Goal: Book appointment/travel/reservation

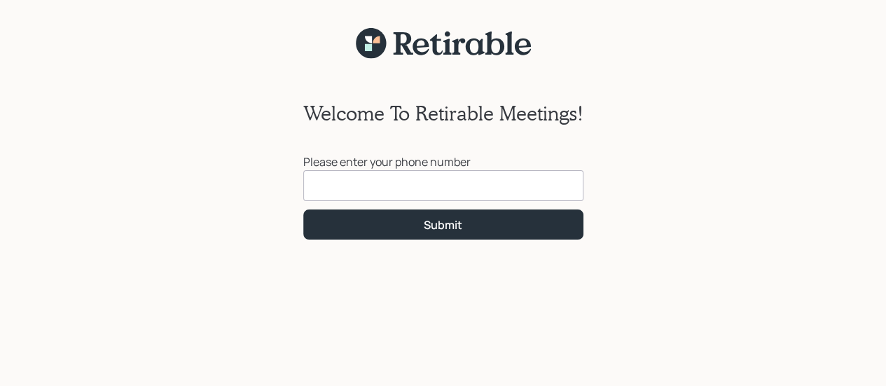
click at [336, 191] on input at bounding box center [443, 185] width 280 height 31
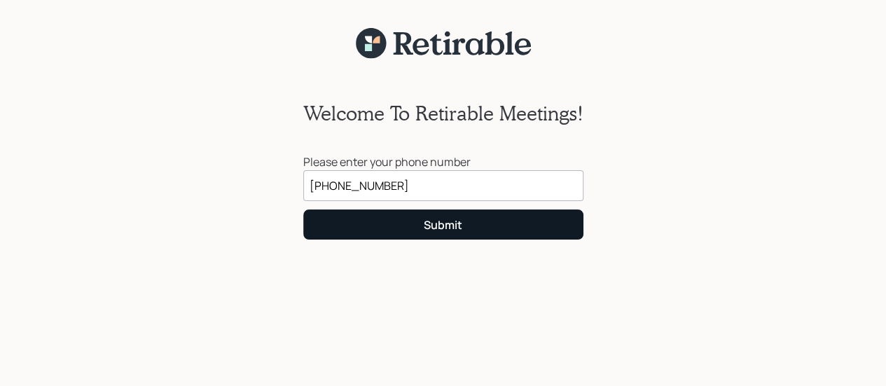
type input "[PHONE_NUMBER]"
click at [434, 223] on div "Submit" at bounding box center [443, 224] width 39 height 15
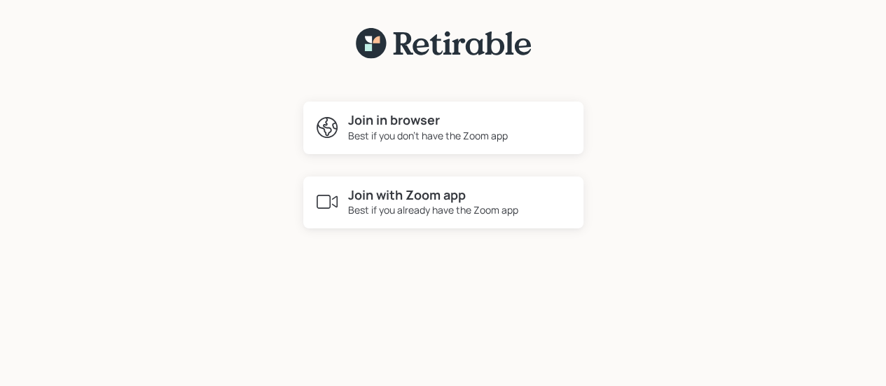
click at [417, 126] on h4 "Join in browser" at bounding box center [428, 120] width 160 height 15
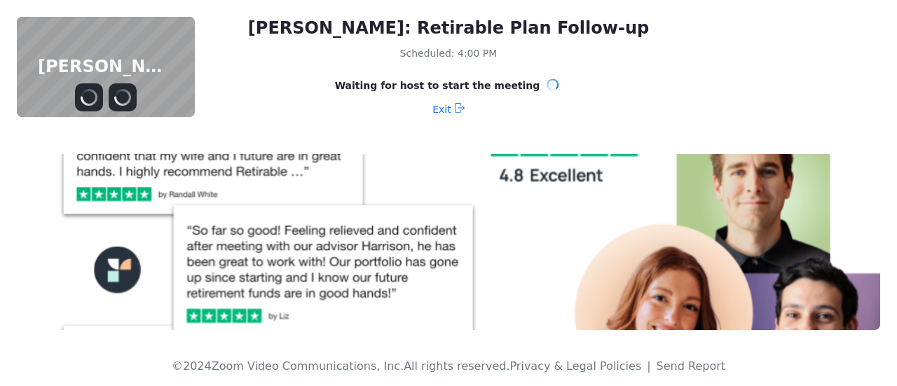
click at [886, 375] on div "[PERSON_NAME]: Retirable Plan Follow-up Scheduled: 4:00 PM Waiting for host to …" at bounding box center [448, 193] width 897 height 386
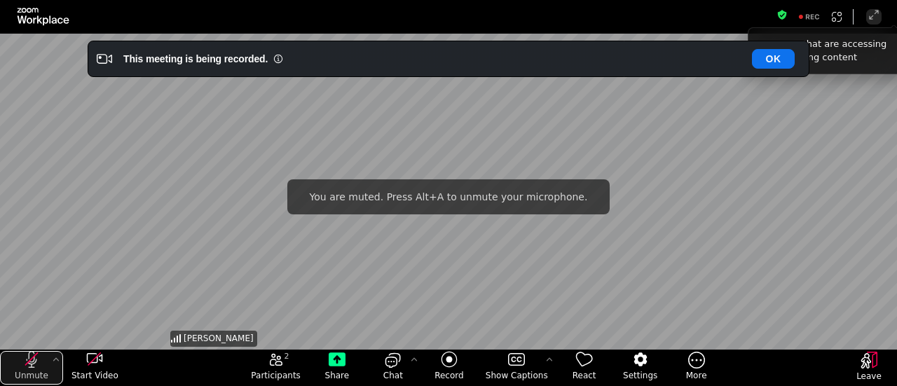
click at [32, 359] on icon "unmute my microphone" at bounding box center [31, 359] width 12 height 12
click at [96, 364] on icon "start my video" at bounding box center [94, 359] width 17 height 17
